Goal: Task Accomplishment & Management: Manage account settings

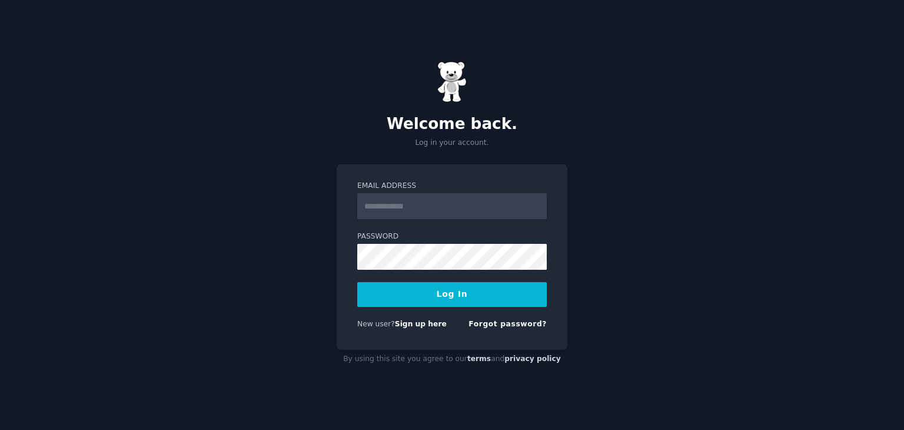
click at [423, 201] on input "Email Address" at bounding box center [452, 206] width 190 height 26
click at [507, 325] on link "Forgot password?" at bounding box center [508, 324] width 78 height 8
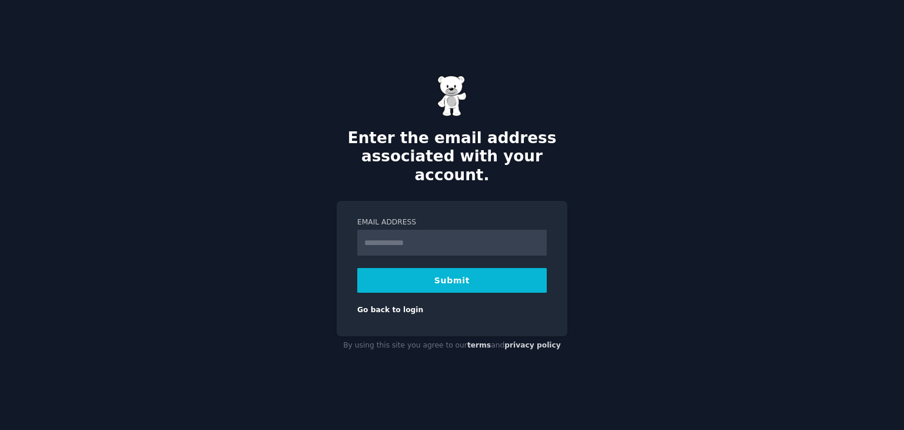
click at [438, 231] on input "Email Address" at bounding box center [452, 243] width 190 height 26
type input "**********"
click at [435, 278] on button "Submit" at bounding box center [452, 280] width 190 height 25
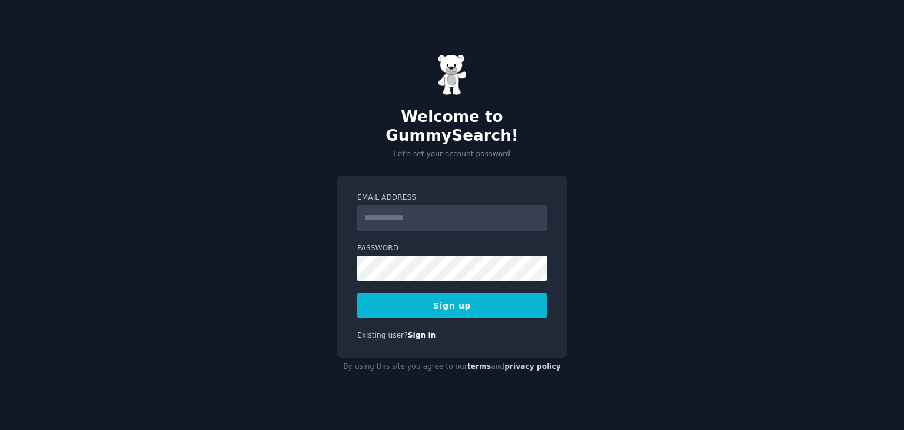
click at [414, 207] on input "Email Address" at bounding box center [452, 218] width 190 height 26
type input "**********"
click at [446, 293] on button "Sign up" at bounding box center [452, 305] width 190 height 25
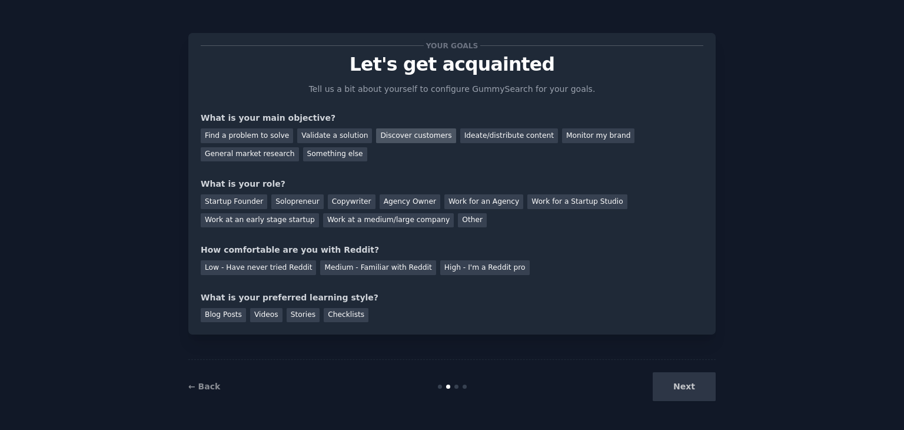
click at [403, 140] on div "Discover customers" at bounding box center [415, 135] width 79 height 15
click at [460, 138] on div "Ideate/distribute content" at bounding box center [509, 135] width 98 height 15
click at [379, 141] on div "Discover customers" at bounding box center [415, 135] width 79 height 15
click at [300, 201] on div "Solopreneur" at bounding box center [297, 201] width 52 height 15
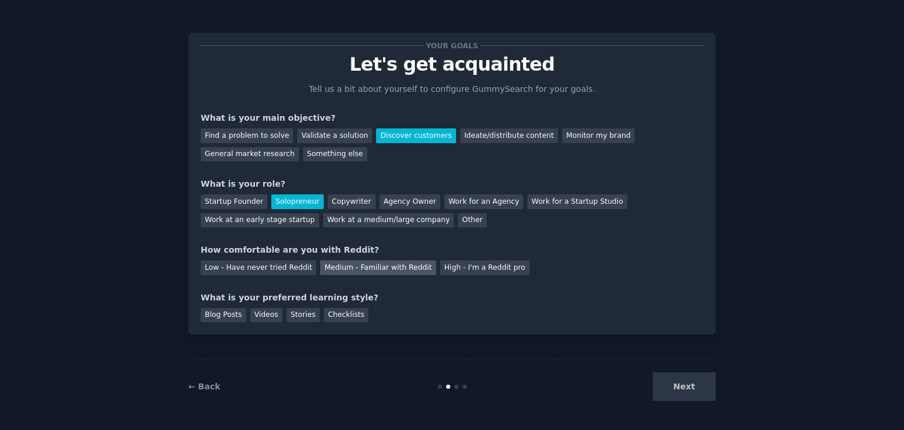
click at [372, 268] on div "Medium - Familiar with Reddit" at bounding box center [377, 267] width 115 height 15
click at [224, 320] on div "Blog Posts" at bounding box center [223, 315] width 45 height 15
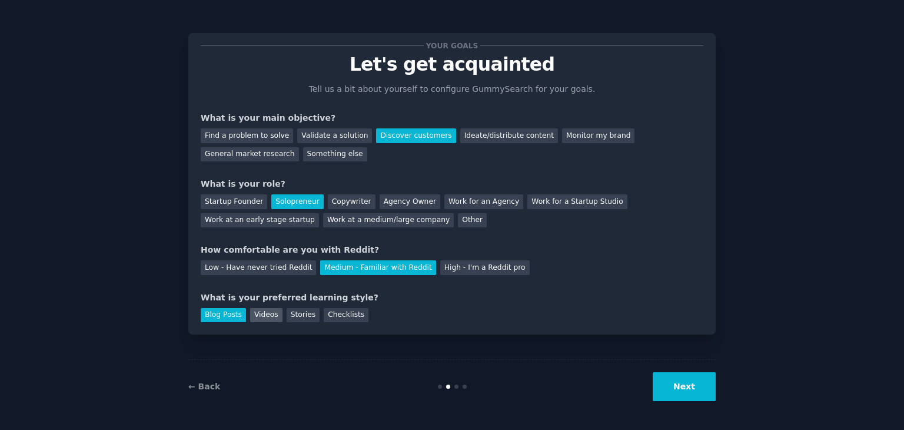
click at [266, 313] on div "Videos" at bounding box center [266, 315] width 32 height 15
click at [700, 386] on button "Next" at bounding box center [684, 386] width 63 height 29
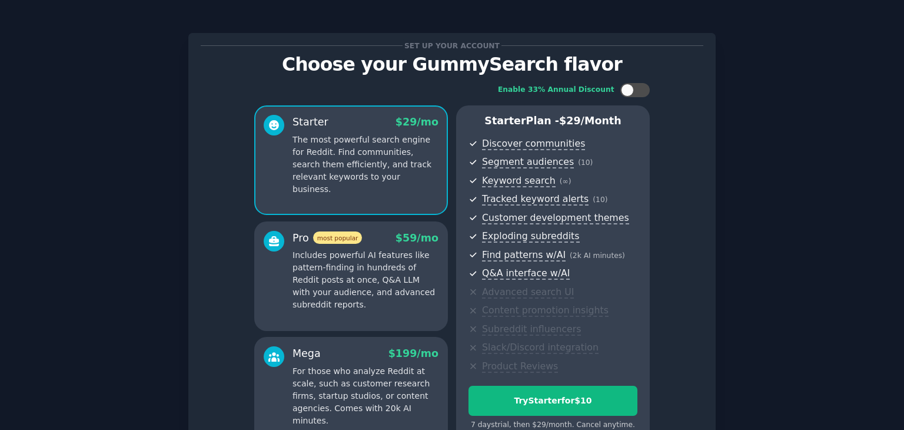
scroll to position [128, 0]
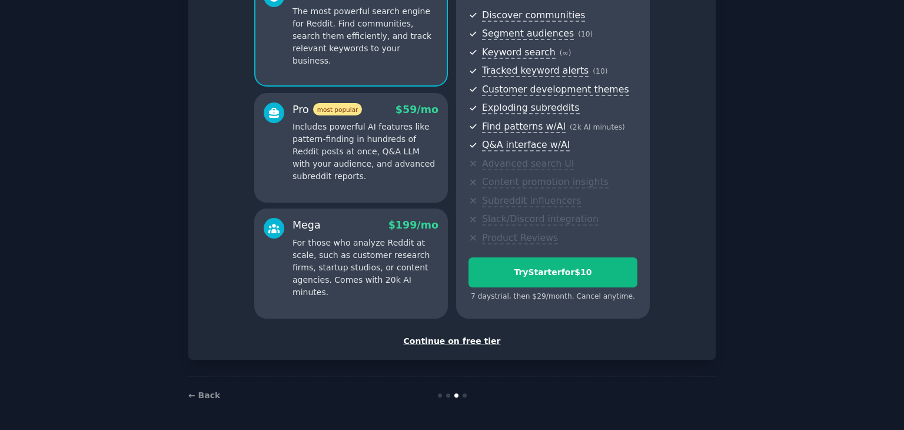
click at [446, 343] on div "Continue on free tier" at bounding box center [452, 341] width 503 height 12
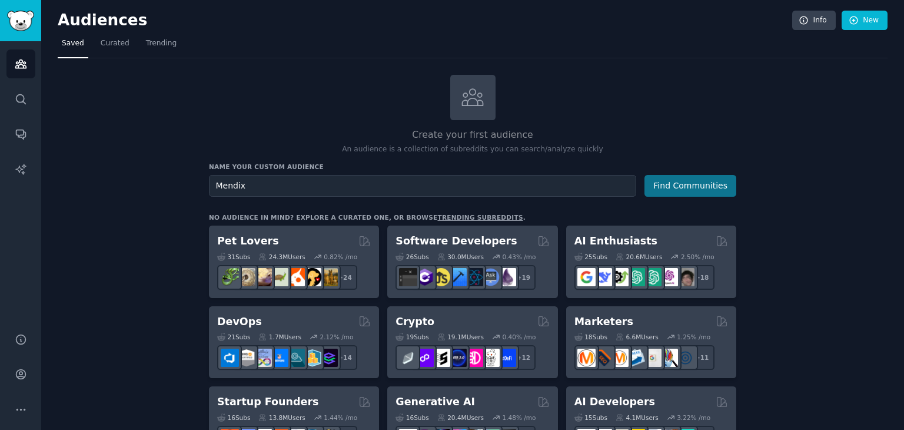
type input "Mendix"
click at [711, 187] on button "Find Communities" at bounding box center [691, 186] width 92 height 22
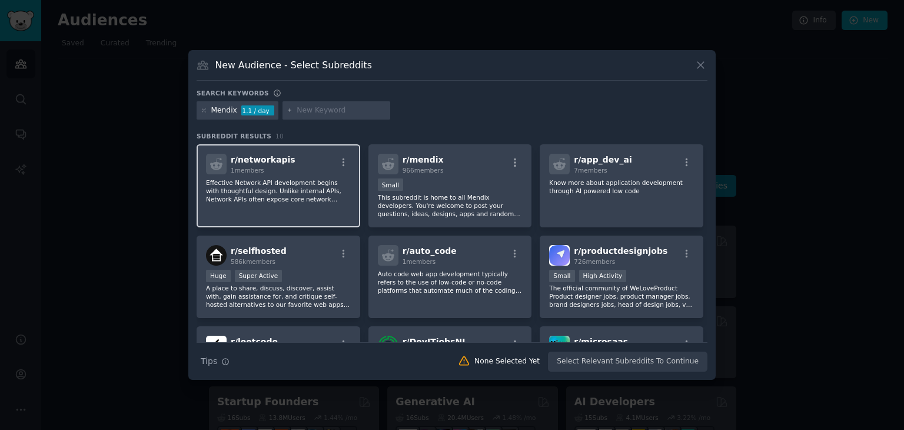
click at [284, 171] on div "r/ networkapis 1 members" at bounding box center [278, 164] width 145 height 21
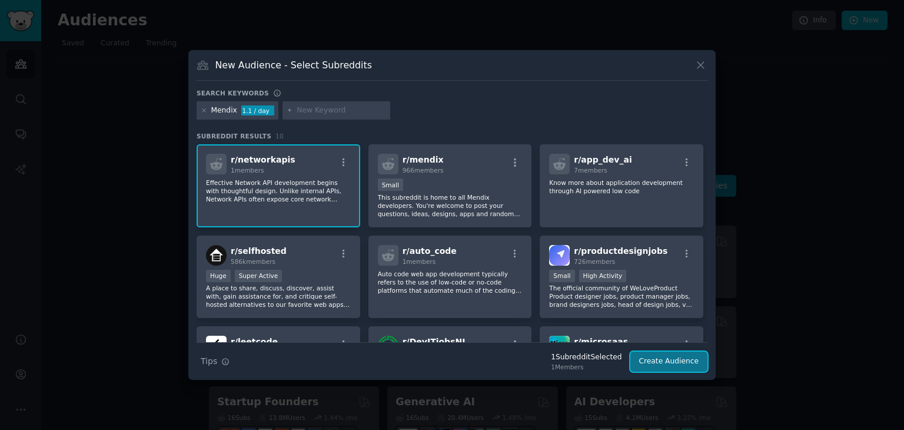
click at [676, 359] on button "Create Audience" at bounding box center [670, 361] width 78 height 20
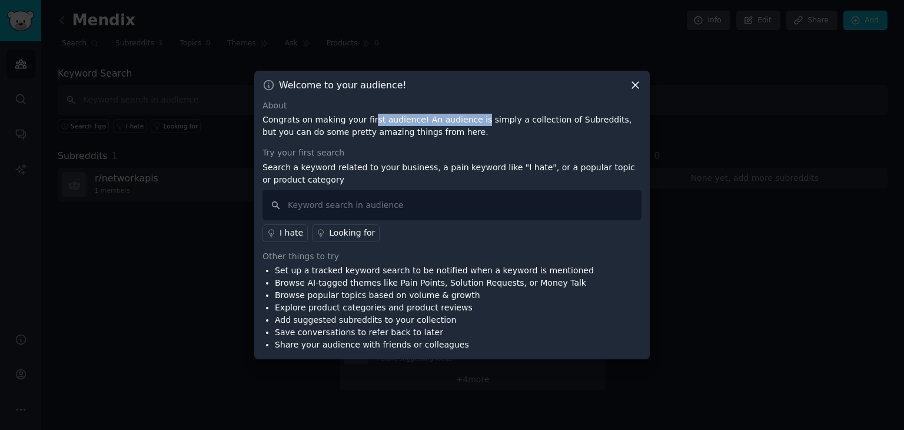
drag, startPoint x: 364, startPoint y: 123, endPoint x: 464, endPoint y: 122, distance: 100.1
click at [464, 122] on p "Congrats on making your first audience! An audience is simply a collection of S…" at bounding box center [452, 126] width 379 height 25
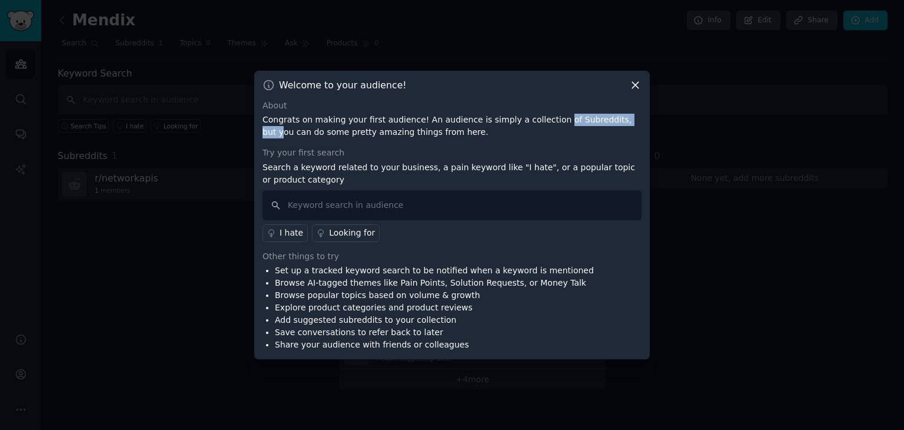
drag, startPoint x: 535, startPoint y: 120, endPoint x: 608, endPoint y: 121, distance: 73.0
click at [608, 121] on p "Congrats on making your first audience! An audience is simply a collection of S…" at bounding box center [452, 126] width 379 height 25
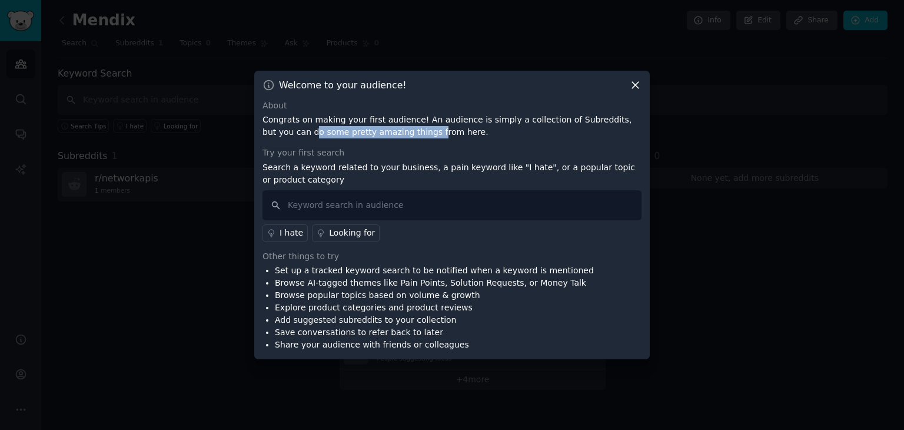
drag, startPoint x: 266, startPoint y: 130, endPoint x: 379, endPoint y: 132, distance: 113.1
click at [379, 132] on p "Congrats on making your first audience! An audience is simply a collection of S…" at bounding box center [452, 126] width 379 height 25
drag, startPoint x: 293, startPoint y: 165, endPoint x: 364, endPoint y: 164, distance: 71.3
click at [364, 164] on p "Search a keyword related to your business, a pain keyword like "I hate", or a p…" at bounding box center [452, 173] width 379 height 25
click at [410, 168] on p "Search a keyword related to your business, a pain keyword like "I hate", or a p…" at bounding box center [452, 173] width 379 height 25
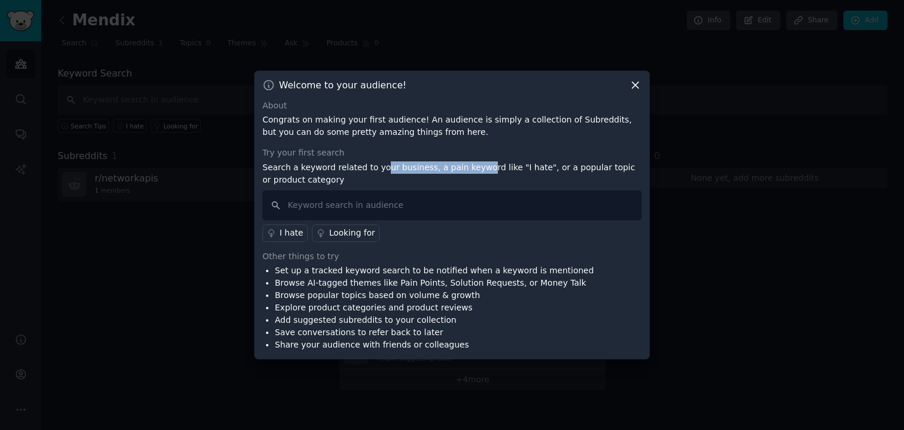
drag, startPoint x: 377, startPoint y: 168, endPoint x: 468, endPoint y: 168, distance: 91.3
click at [468, 168] on p "Search a keyword related to your business, a pain keyword like "I hate", or a p…" at bounding box center [452, 173] width 379 height 25
click at [499, 168] on p "Search a keyword related to your business, a pain keyword like "I hate", or a p…" at bounding box center [452, 173] width 379 height 25
drag, startPoint x: 464, startPoint y: 168, endPoint x: 550, endPoint y: 167, distance: 86.0
click at [550, 167] on p "Search a keyword related to your business, a pain keyword like "I hate", or a p…" at bounding box center [452, 173] width 379 height 25
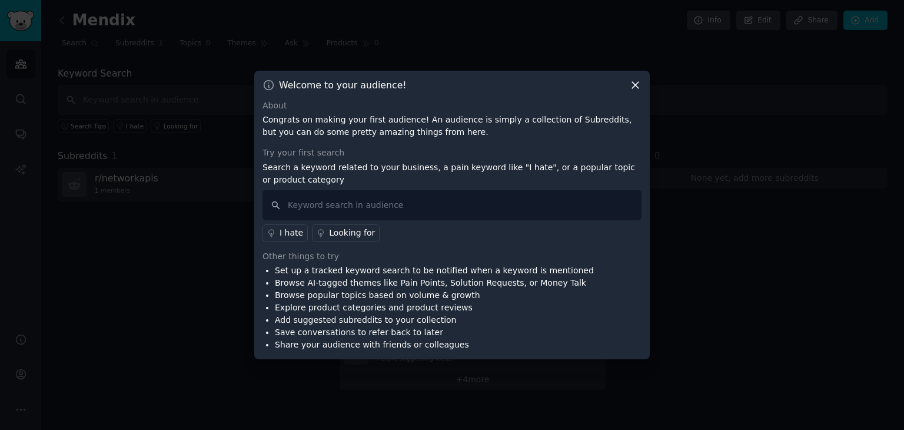
click at [573, 168] on p "Search a keyword related to your business, a pain keyword like "I hate", or a p…" at bounding box center [452, 173] width 379 height 25
drag, startPoint x: 548, startPoint y: 168, endPoint x: 622, endPoint y: 167, distance: 74.8
click at [622, 167] on p "Search a keyword related to your business, a pain keyword like "I hate", or a p…" at bounding box center [452, 173] width 379 height 25
drag, startPoint x: 268, startPoint y: 178, endPoint x: 304, endPoint y: 178, distance: 36.5
click at [304, 178] on p "Search a keyword related to your business, a pain keyword like "I hate", or a p…" at bounding box center [452, 173] width 379 height 25
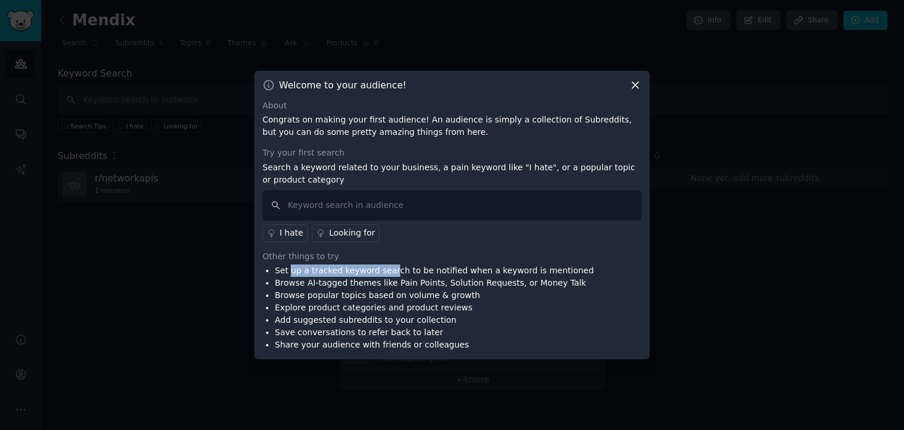
drag, startPoint x: 287, startPoint y: 271, endPoint x: 383, endPoint y: 271, distance: 95.4
click at [383, 271] on li "Set up a tracked keyword search to be notified when a keyword is mentioned" at bounding box center [434, 270] width 319 height 12
drag, startPoint x: 398, startPoint y: 270, endPoint x: 453, endPoint y: 271, distance: 54.8
click at [453, 271] on li "Set up a tracked keyword search to be notified when a keyword is mentioned" at bounding box center [434, 270] width 319 height 12
drag, startPoint x: 476, startPoint y: 271, endPoint x: 544, endPoint y: 271, distance: 67.7
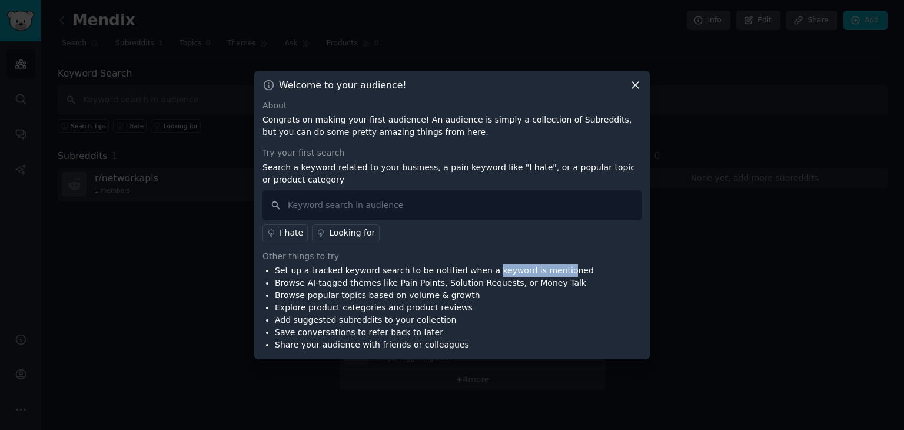
click at [544, 271] on li "Set up a tracked keyword search to be notified when a keyword is mentioned" at bounding box center [434, 270] width 319 height 12
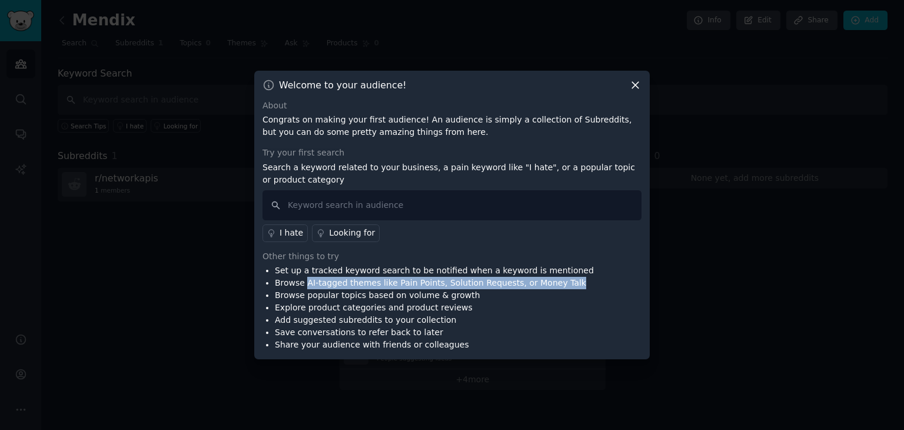
drag, startPoint x: 551, startPoint y: 286, endPoint x: 303, endPoint y: 278, distance: 248.0
click at [303, 278] on li "Browse AI-tagged themes like Pain Points, Solution Requests, or Money Talk" at bounding box center [434, 283] width 319 height 12
click at [634, 82] on icon at bounding box center [635, 85] width 6 height 6
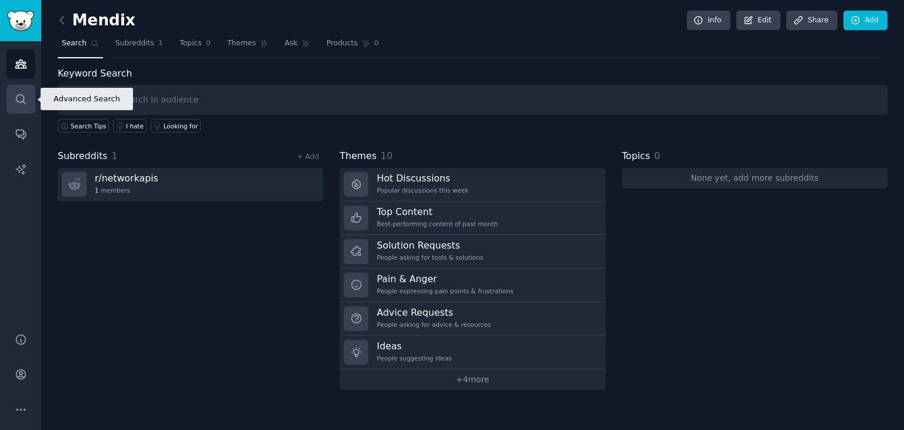
click at [24, 108] on link "Search" at bounding box center [20, 99] width 29 height 29
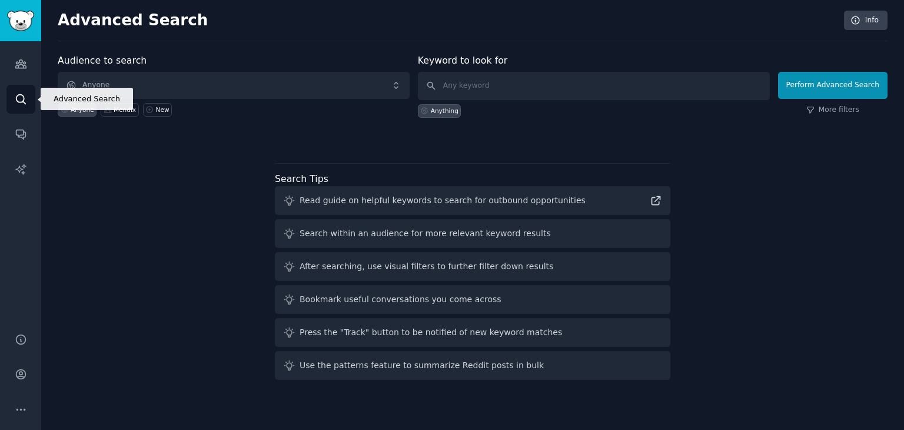
click at [13, 107] on link "Search" at bounding box center [20, 99] width 29 height 29
click at [550, 88] on input "text" at bounding box center [594, 86] width 352 height 28
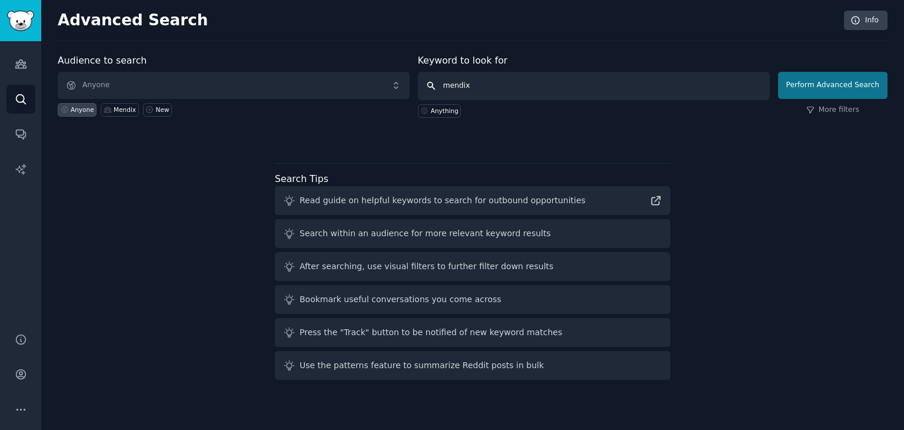
type input "mendix"
click at [813, 87] on button "Perform Advanced Search" at bounding box center [833, 85] width 110 height 27
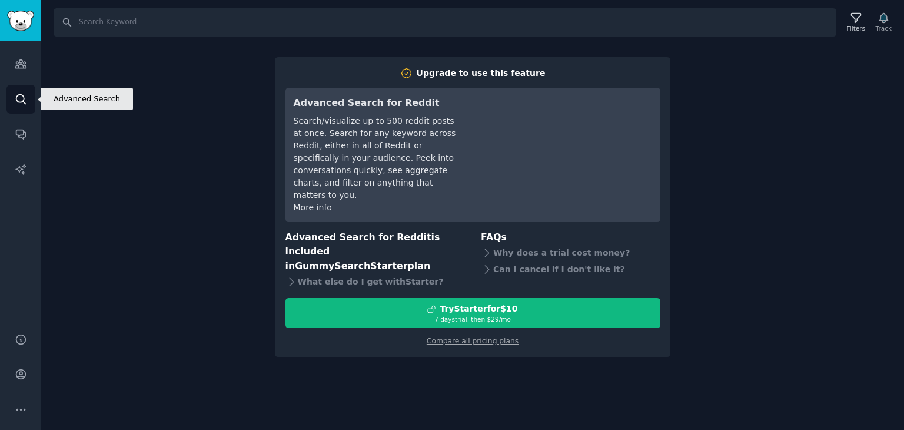
click at [22, 100] on icon "Sidebar" at bounding box center [21, 99] width 12 height 12
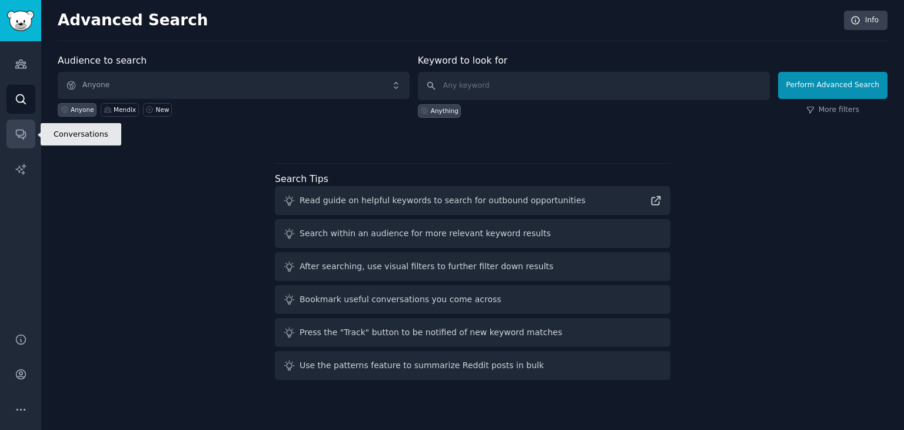
click at [19, 135] on icon "Sidebar" at bounding box center [20, 134] width 9 height 9
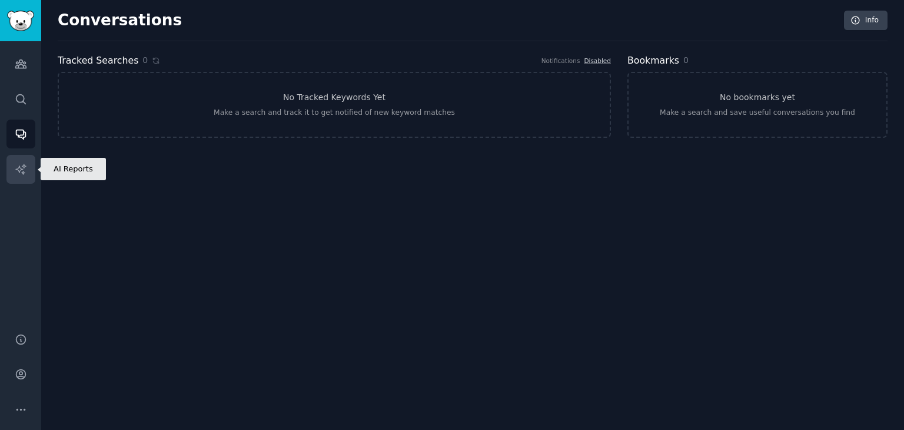
click at [15, 168] on icon "Sidebar" at bounding box center [21, 169] width 12 height 12
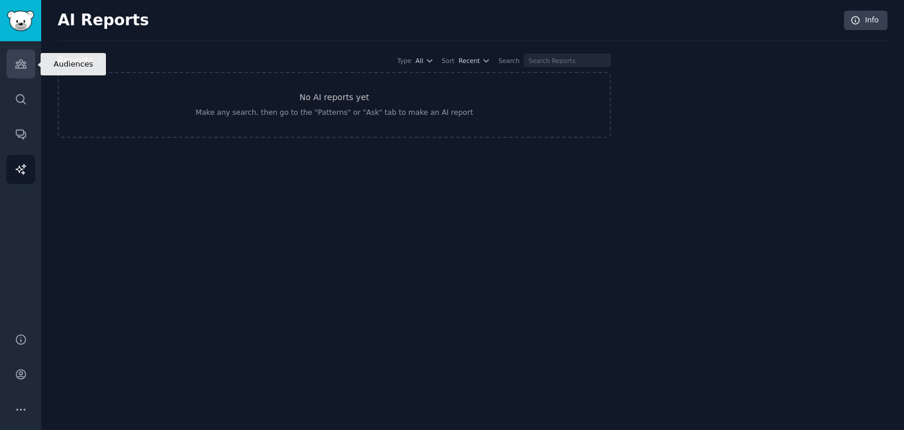
click at [22, 63] on icon "Sidebar" at bounding box center [21, 64] width 12 height 12
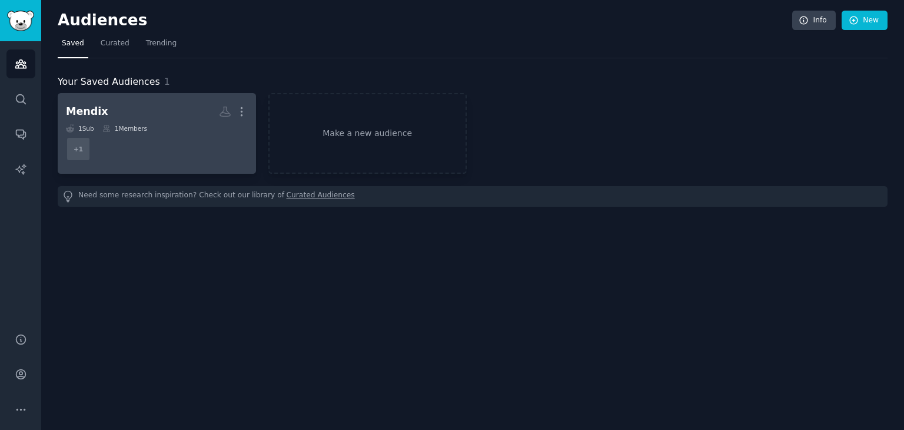
click at [160, 134] on dd "+ 1" at bounding box center [157, 148] width 182 height 33
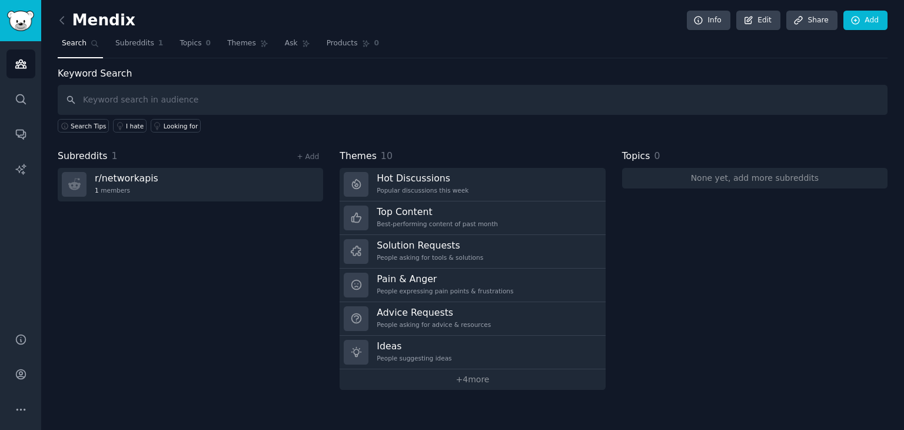
click at [343, 104] on input "text" at bounding box center [473, 100] width 830 height 30
type input "app building"
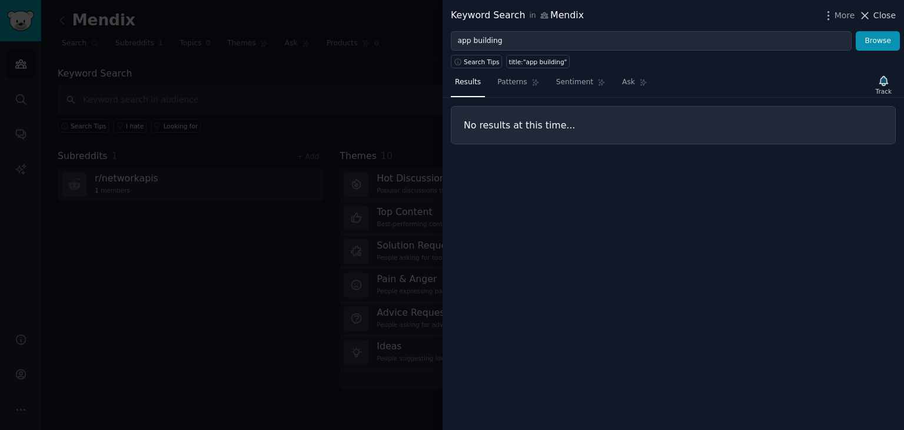
click at [877, 18] on span "Close" at bounding box center [885, 15] width 22 height 12
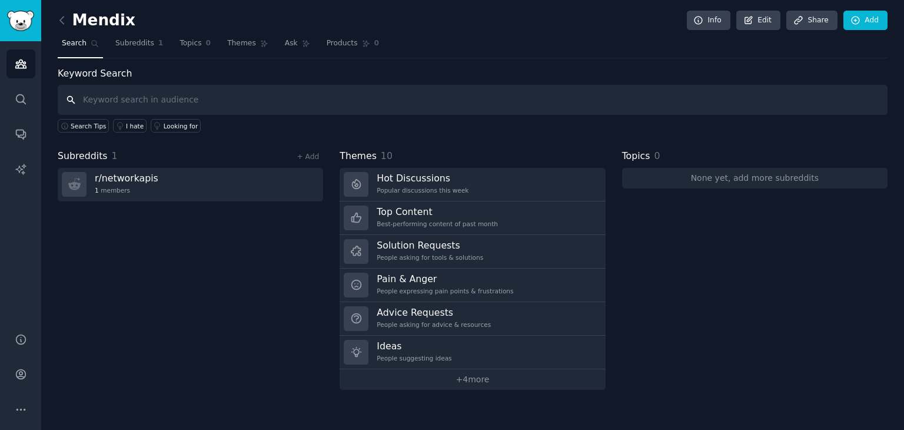
click at [232, 100] on input "text" at bounding box center [473, 100] width 830 height 30
type input "AI"
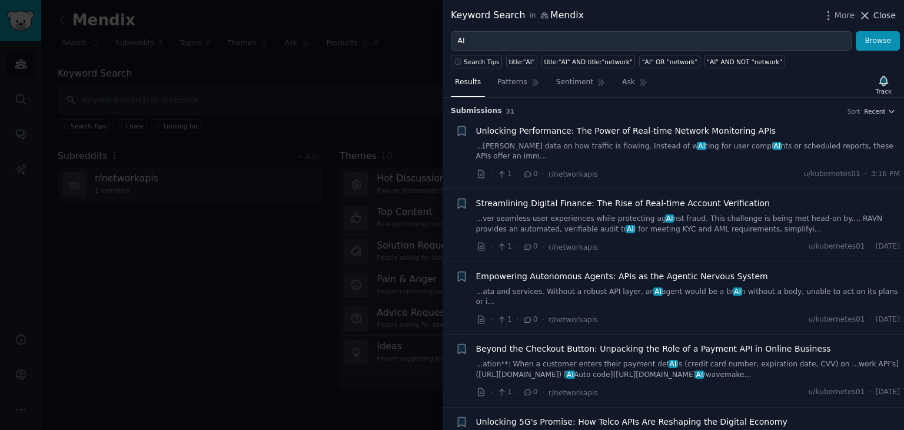
click at [884, 14] on span "Close" at bounding box center [885, 15] width 22 height 12
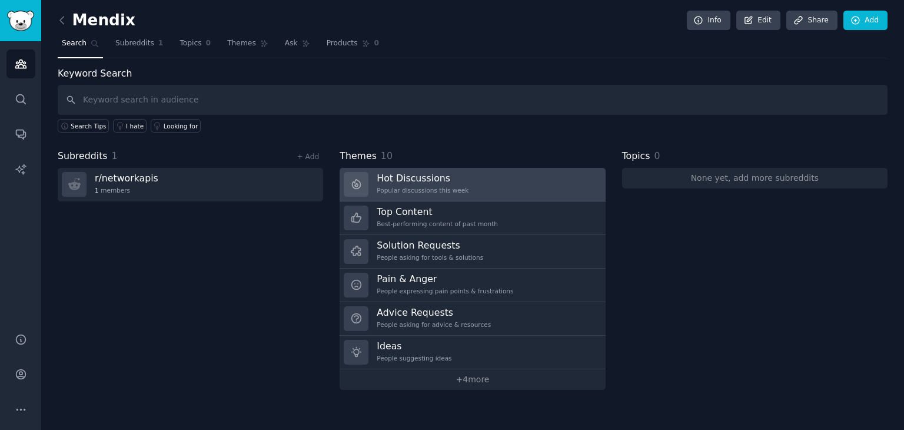
click at [431, 188] on div "Popular discussions this week" at bounding box center [423, 190] width 92 height 8
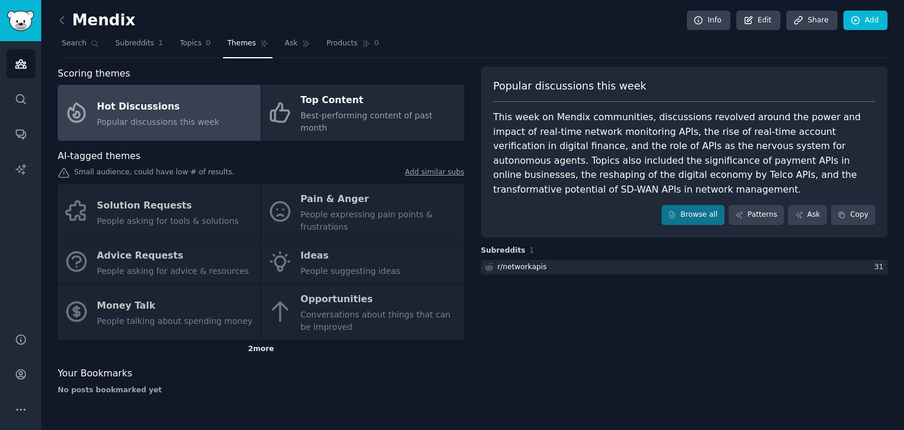
click at [257, 340] on div "2 more" at bounding box center [261, 349] width 407 height 19
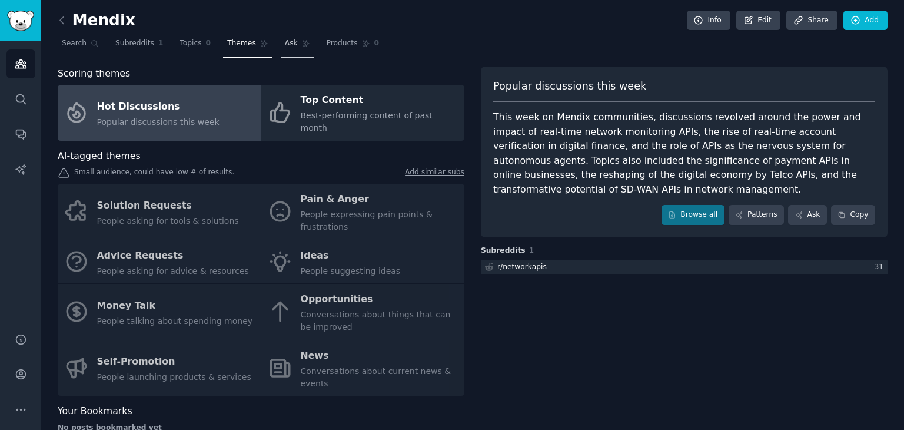
click at [285, 44] on span "Ask" at bounding box center [291, 43] width 13 height 11
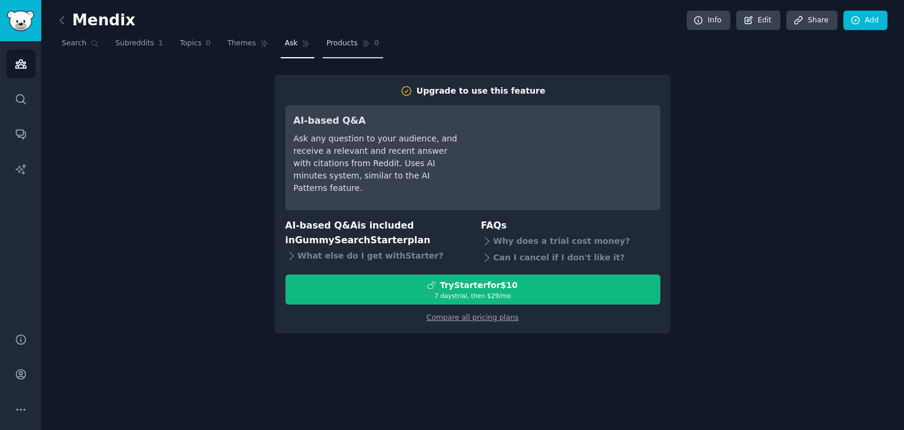
click at [334, 47] on span "Products" at bounding box center [342, 43] width 31 height 11
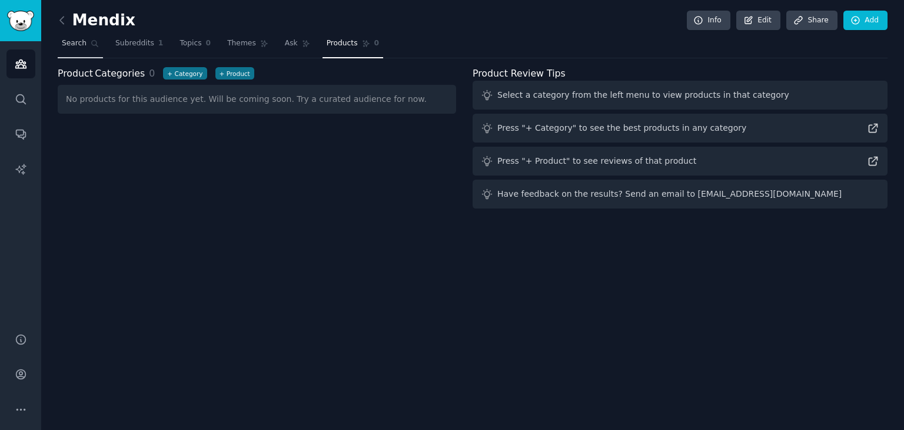
click at [73, 41] on span "Search" at bounding box center [74, 43] width 25 height 11
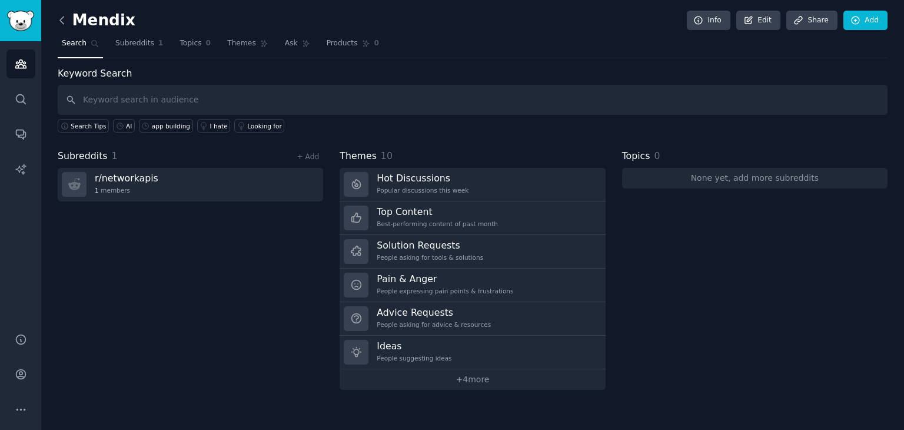
click at [64, 22] on icon at bounding box center [62, 20] width 12 height 12
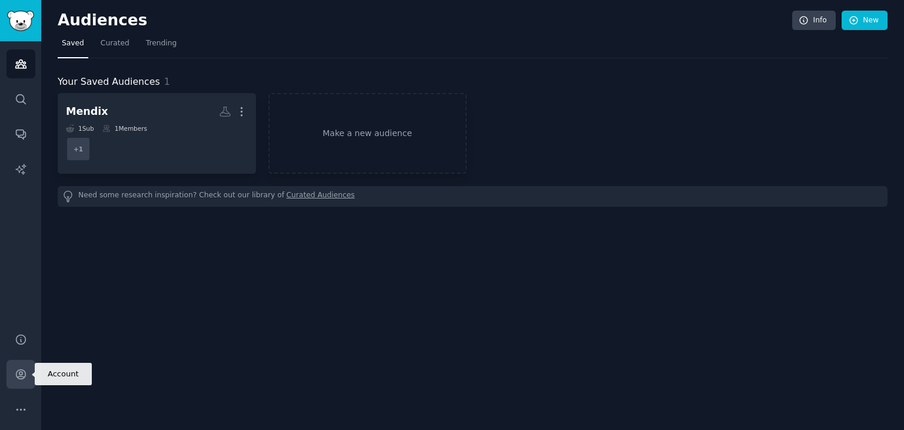
click at [16, 380] on icon "Sidebar" at bounding box center [21, 374] width 12 height 12
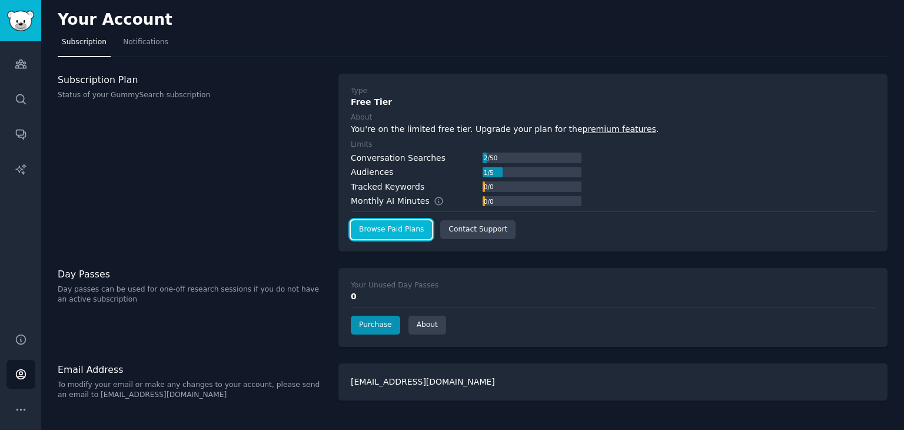
click at [407, 225] on link "Browse Paid Plans" at bounding box center [391, 229] width 81 height 19
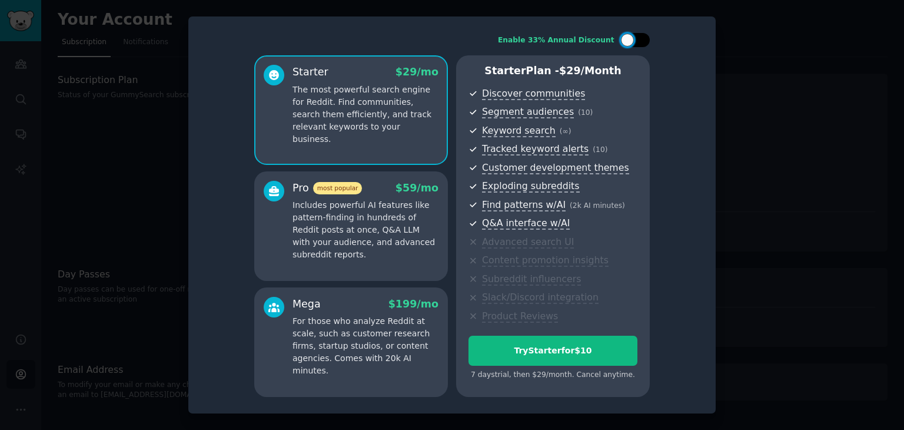
click at [642, 42] on div at bounding box center [641, 40] width 6 height 6
click at [630, 42] on icon at bounding box center [628, 40] width 6 height 6
click at [630, 42] on div at bounding box center [635, 40] width 29 height 14
click at [630, 42] on icon at bounding box center [628, 40] width 6 height 6
checkbox input "false"
